Goal: Task Accomplishment & Management: Manage account settings

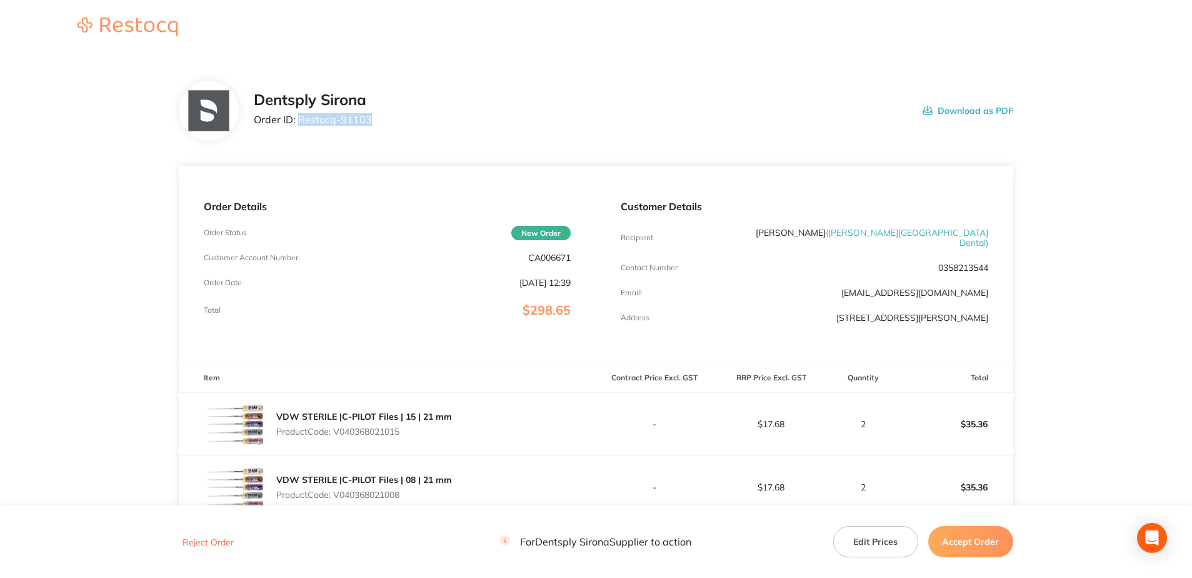
drag, startPoint x: 372, startPoint y: 124, endPoint x: 298, endPoint y: 124, distance: 74.4
click at [298, 124] on div "Dentsply Sirona Order ID: Restocq- 91103 Download as PDF" at bounding box center [634, 110] width 760 height 39
copy p "Restocq- 91103"
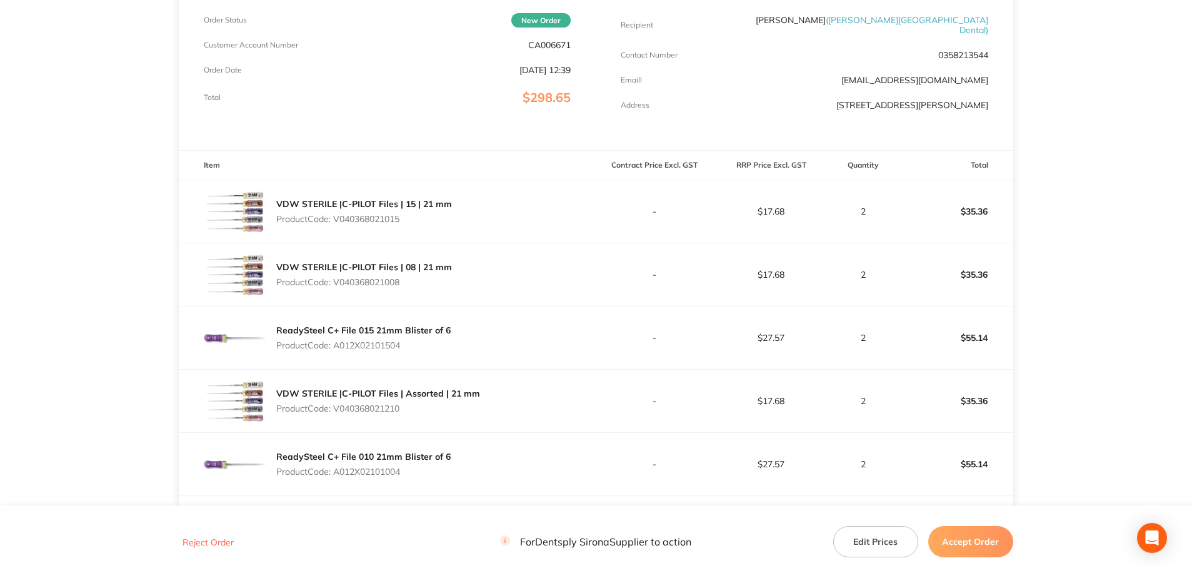
scroll to position [250, 0]
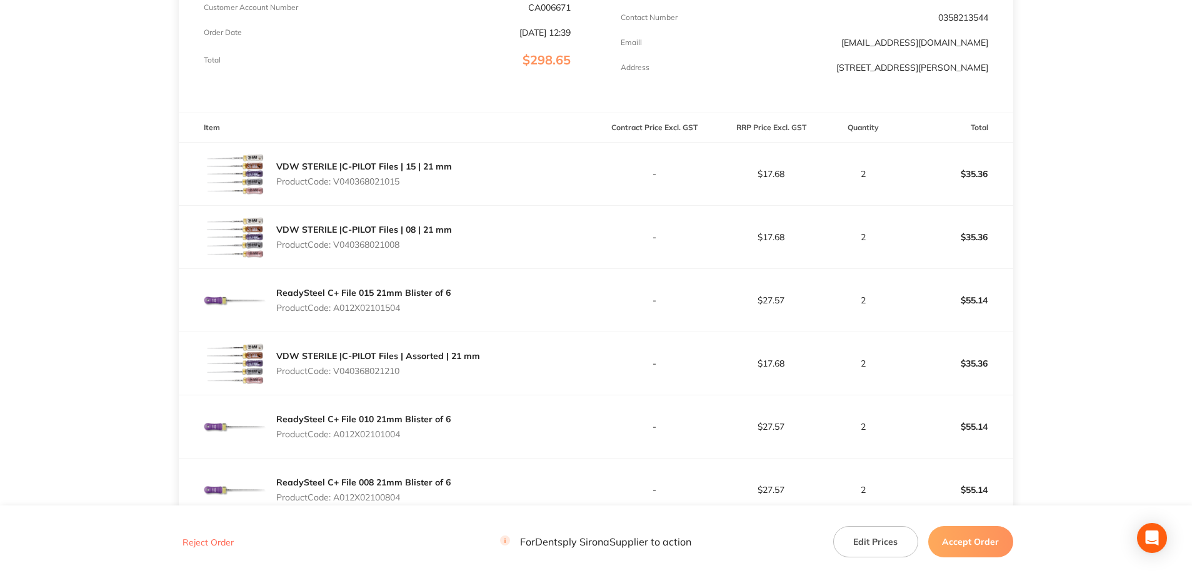
drag, startPoint x: 404, startPoint y: 176, endPoint x: 335, endPoint y: 178, distance: 68.8
click at [335, 178] on p "Product Code: V040368021015" at bounding box center [364, 181] width 176 height 10
copy p "V040368021015"
drag, startPoint x: 406, startPoint y: 240, endPoint x: 336, endPoint y: 234, distance: 70.3
click at [336, 239] on p "Product Code: V040368021008" at bounding box center [364, 244] width 176 height 10
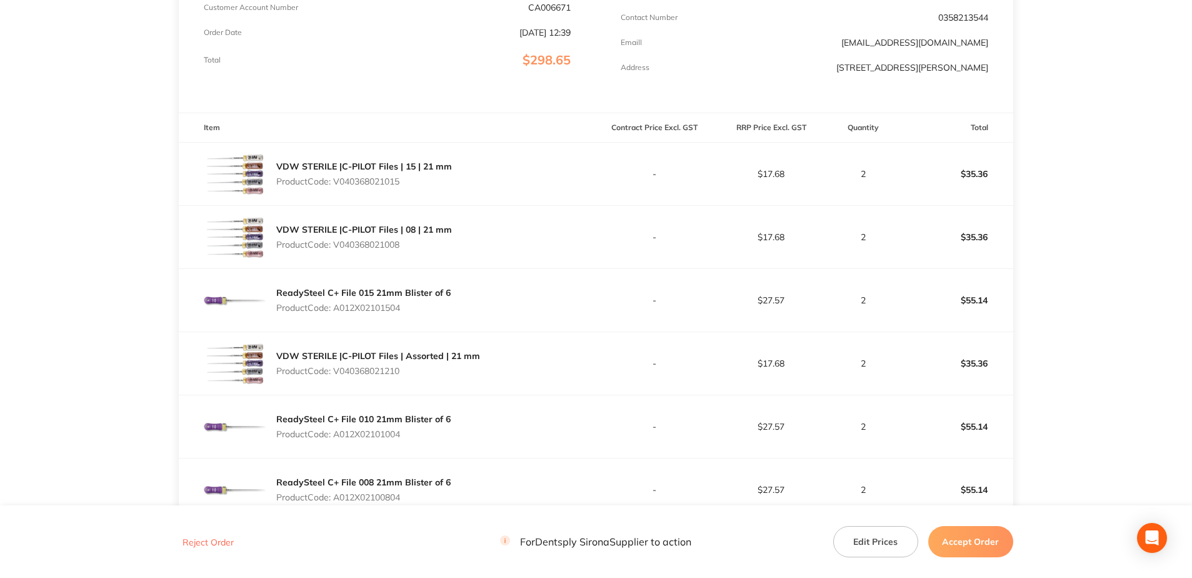
copy p "V040368021008"
drag, startPoint x: 404, startPoint y: 301, endPoint x: 336, endPoint y: 302, distance: 68.2
click at [336, 303] on p "Product Code: A012X02101504" at bounding box center [363, 308] width 174 height 10
copy p "A012X02101504"
drag, startPoint x: 404, startPoint y: 369, endPoint x: 336, endPoint y: 371, distance: 67.6
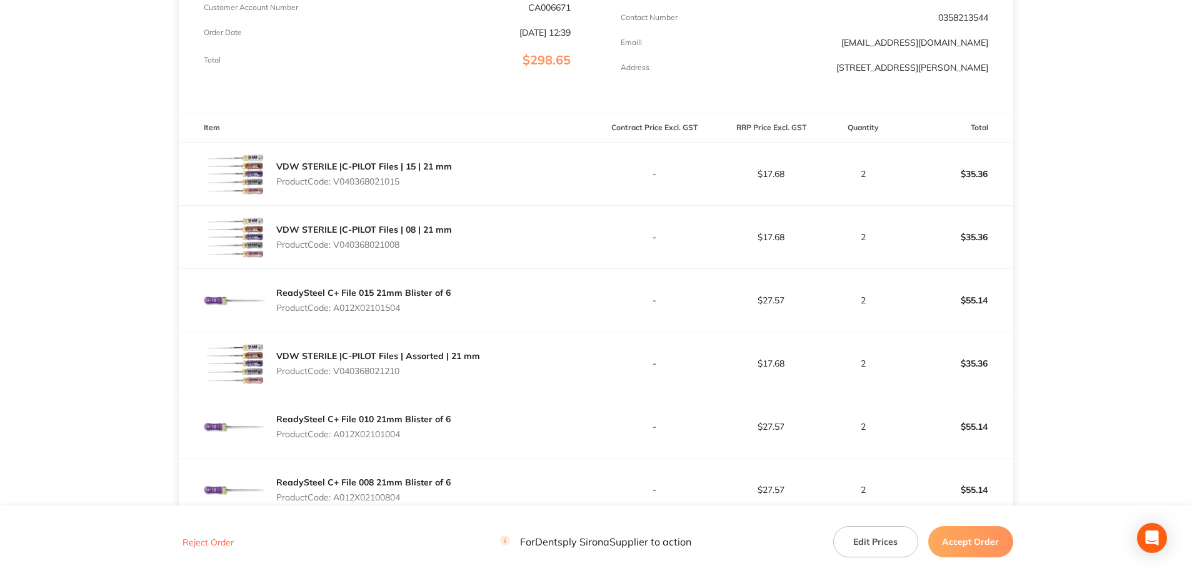
click at [336, 371] on div "VDW STERILE |C-PILOT Files | Assorted | 21 mm Product Code: V040368021210" at bounding box center [378, 363] width 204 height 35
copy p "V040368021210"
drag, startPoint x: 407, startPoint y: 431, endPoint x: 338, endPoint y: 430, distance: 69.4
click at [338, 430] on p "Product Code: A012X02101004" at bounding box center [363, 434] width 174 height 10
copy p "A012X02101004"
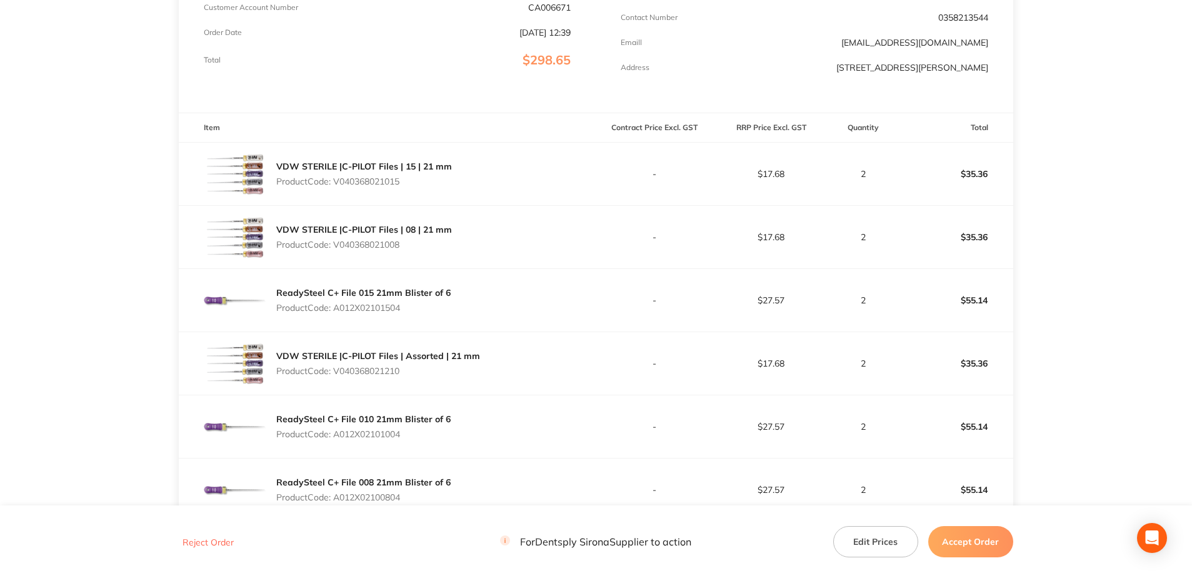
drag, startPoint x: 405, startPoint y: 496, endPoint x: 335, endPoint y: 496, distance: 69.4
click at [335, 496] on p "Product Code: A012X02100804" at bounding box center [363, 497] width 174 height 10
copy p "A012X02100804"
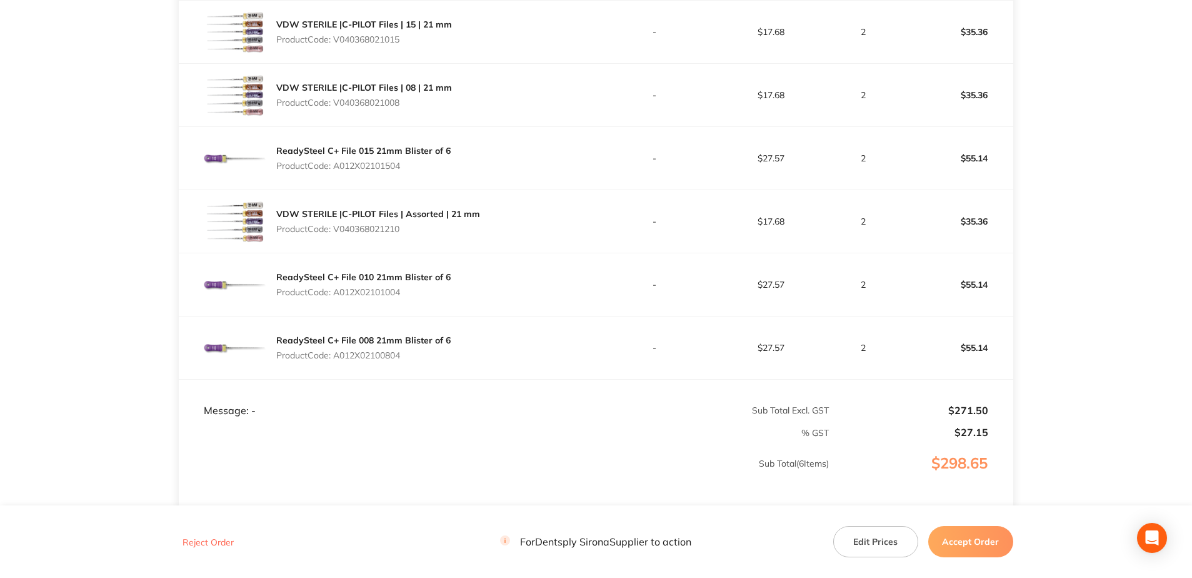
scroll to position [493, 0]
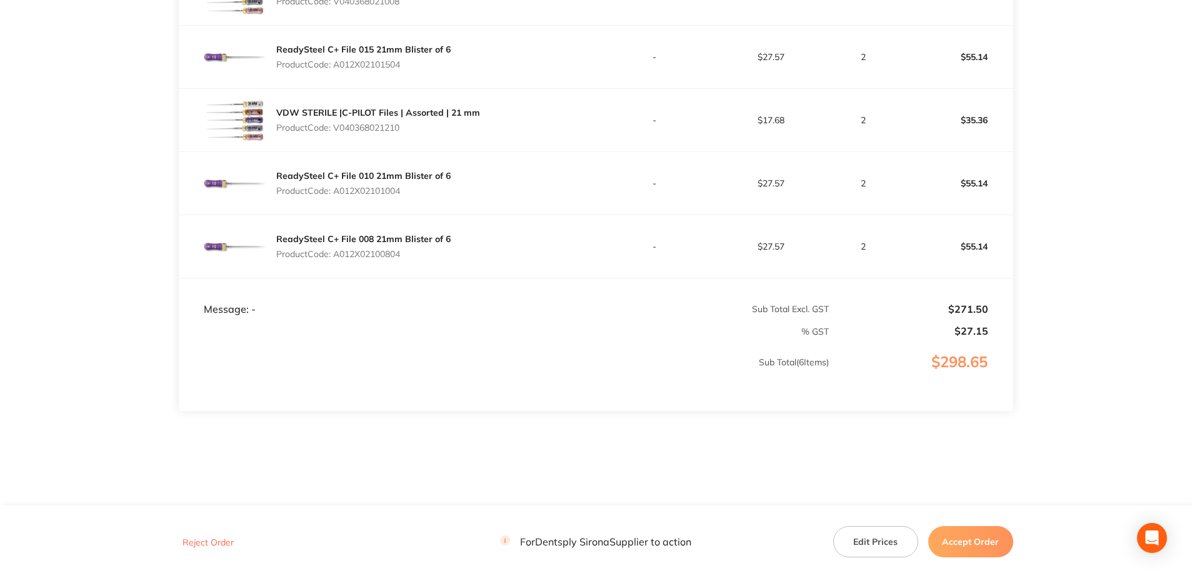
click at [967, 537] on button "Accept Order" at bounding box center [971, 541] width 85 height 31
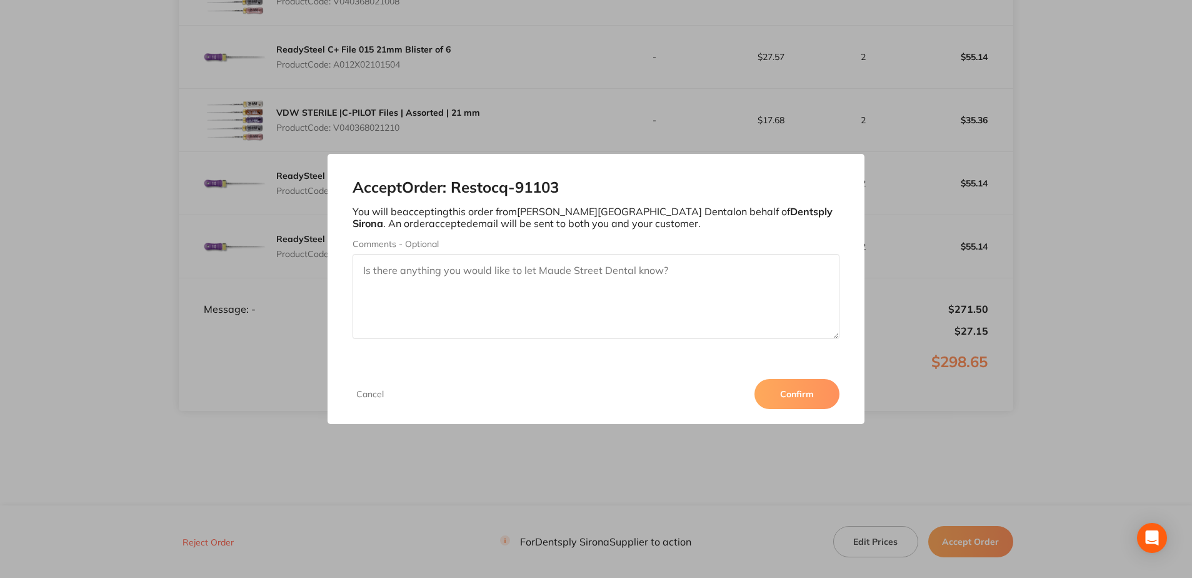
click at [810, 399] on button "Confirm" at bounding box center [797, 394] width 85 height 30
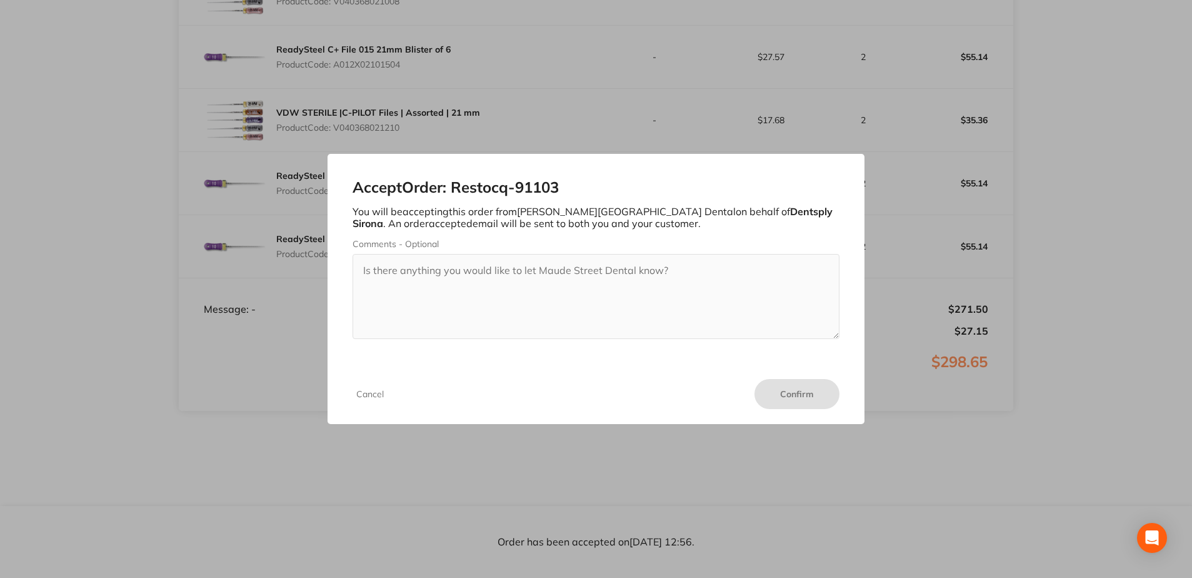
scroll to position [493, 0]
